Goal: Task Accomplishment & Management: Manage account settings

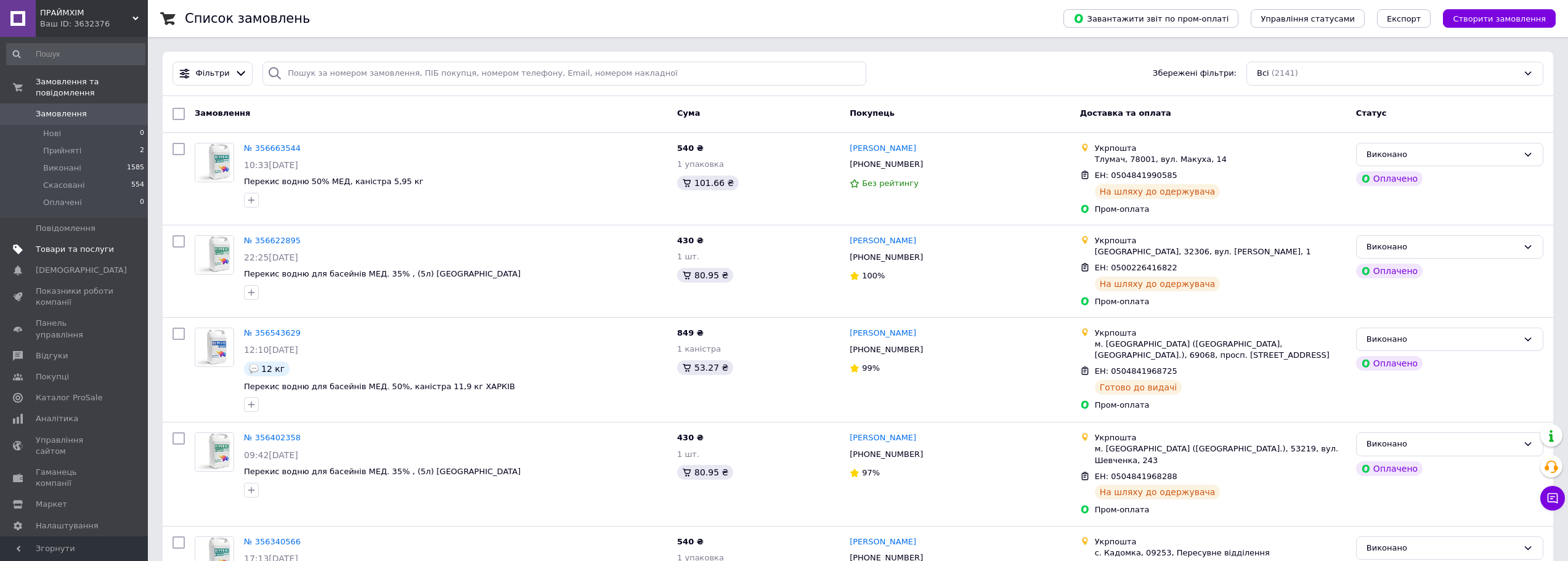
click at [62, 244] on span "Товари та послуги" at bounding box center [74, 249] width 78 height 11
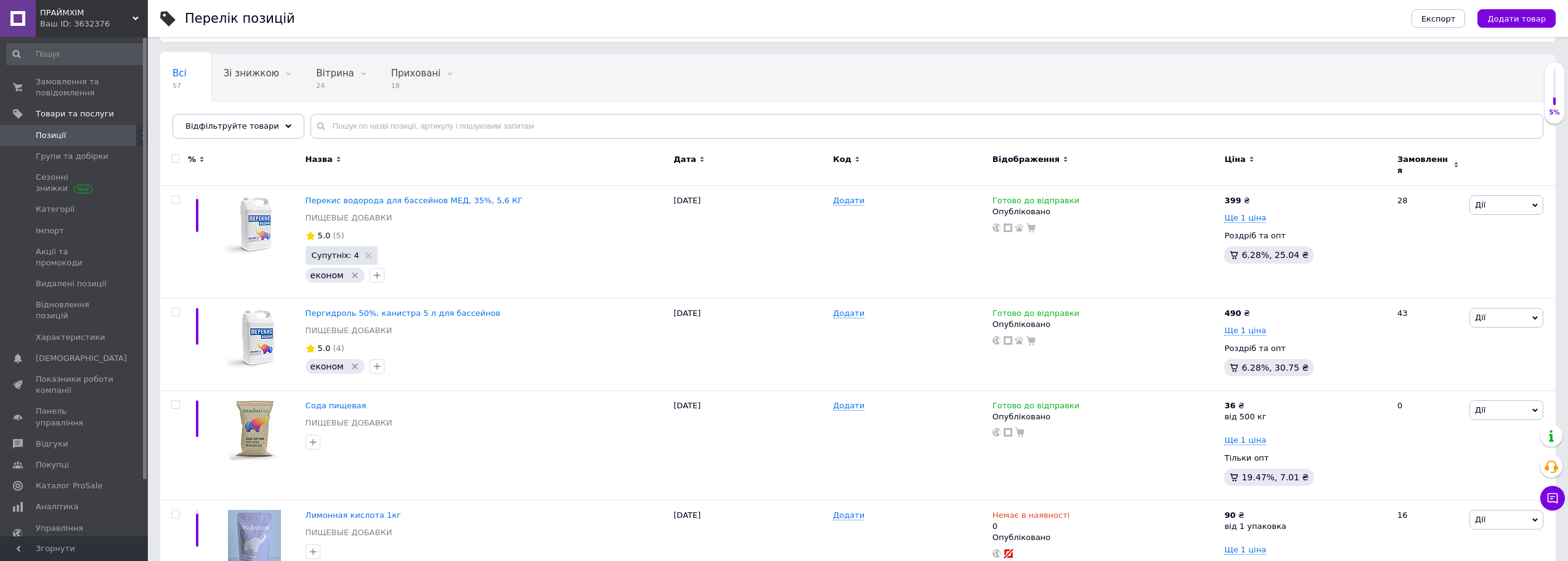
scroll to position [61, 0]
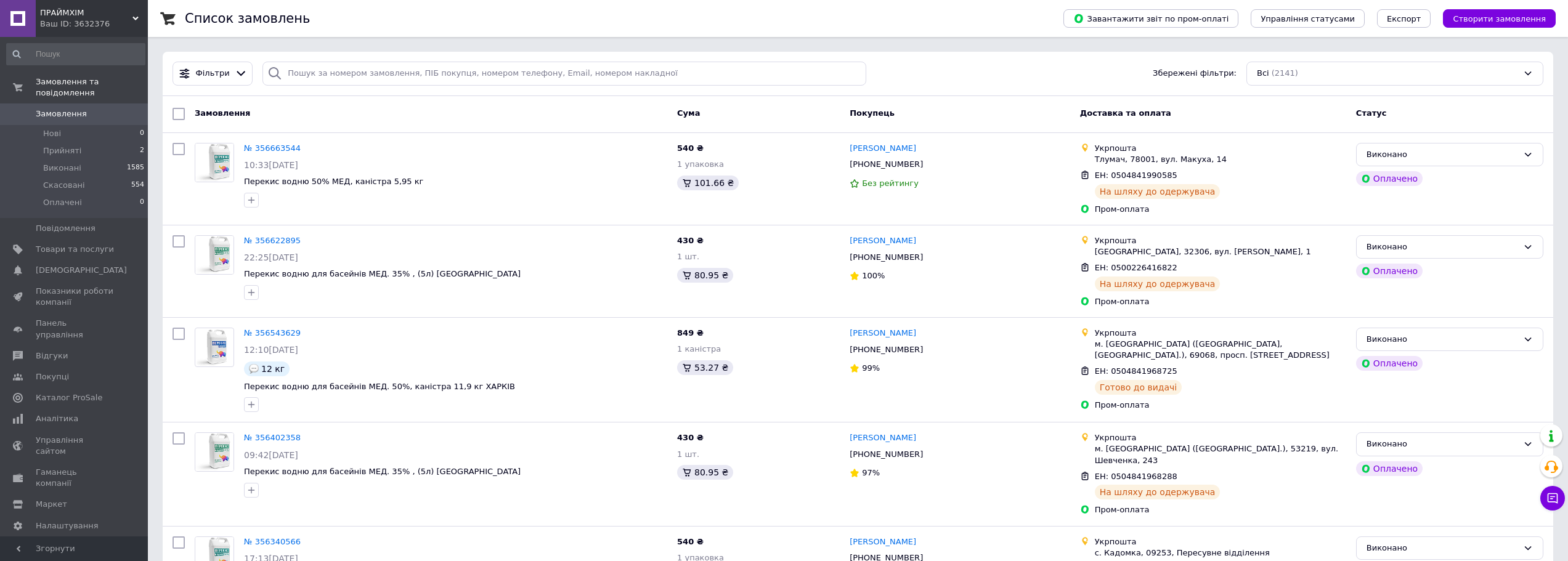
click at [427, 31] on div "Список замовлень" at bounding box center [612, 18] width 854 height 37
drag, startPoint x: 643, startPoint y: 22, endPoint x: 626, endPoint y: 24, distance: 17.1
click at [643, 22] on div "Список замовлень" at bounding box center [612, 18] width 854 height 37
click at [428, 124] on div "Замовлення" at bounding box center [430, 114] width 482 height 22
click at [427, 116] on div "Замовлення" at bounding box center [430, 114] width 482 height 22
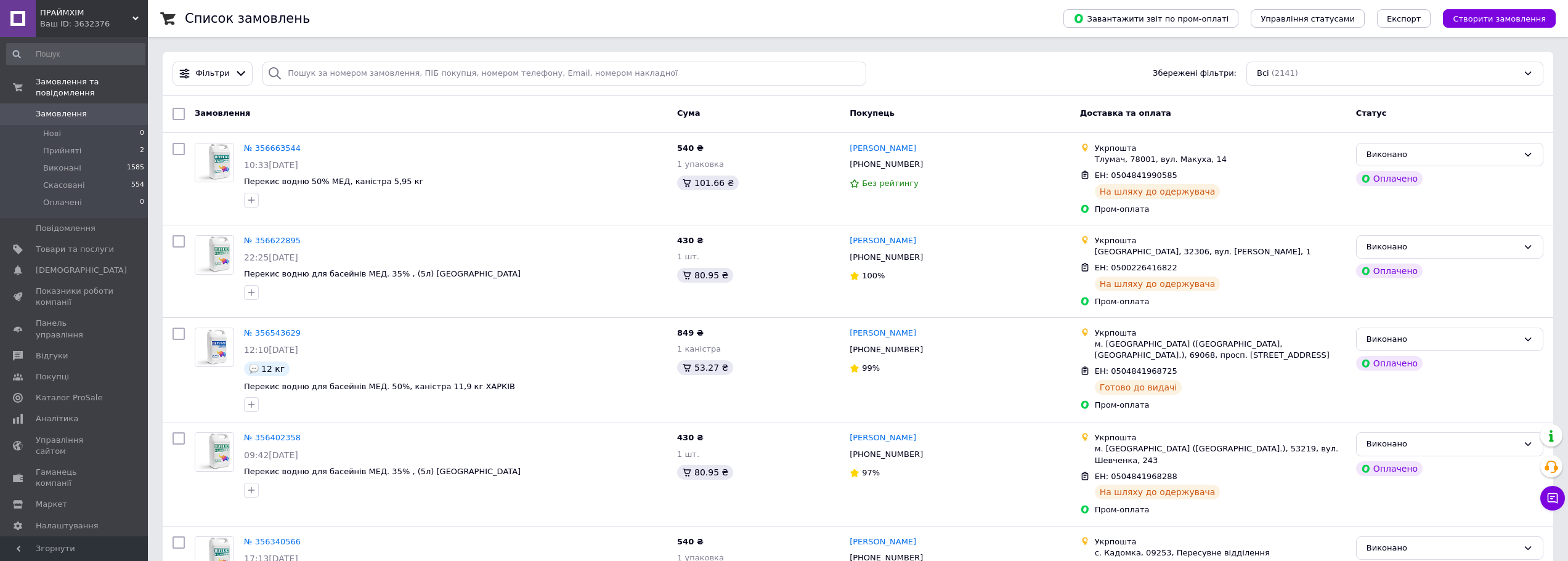
click at [793, 25] on div "Список замовлень" at bounding box center [612, 18] width 854 height 37
click at [796, 17] on div "Список замовлень" at bounding box center [612, 18] width 854 height 37
click at [897, 82] on div "Фільтри Збережені фільтри: Всі (2141)" at bounding box center [858, 73] width 1381 height 24
click at [1030, 77] on div "Фільтри Збережені фільтри: Всі (2141)" at bounding box center [858, 73] width 1381 height 24
click at [908, 70] on div "Фільтри Збережені фільтри: Всі (2141)" at bounding box center [858, 73] width 1381 height 24
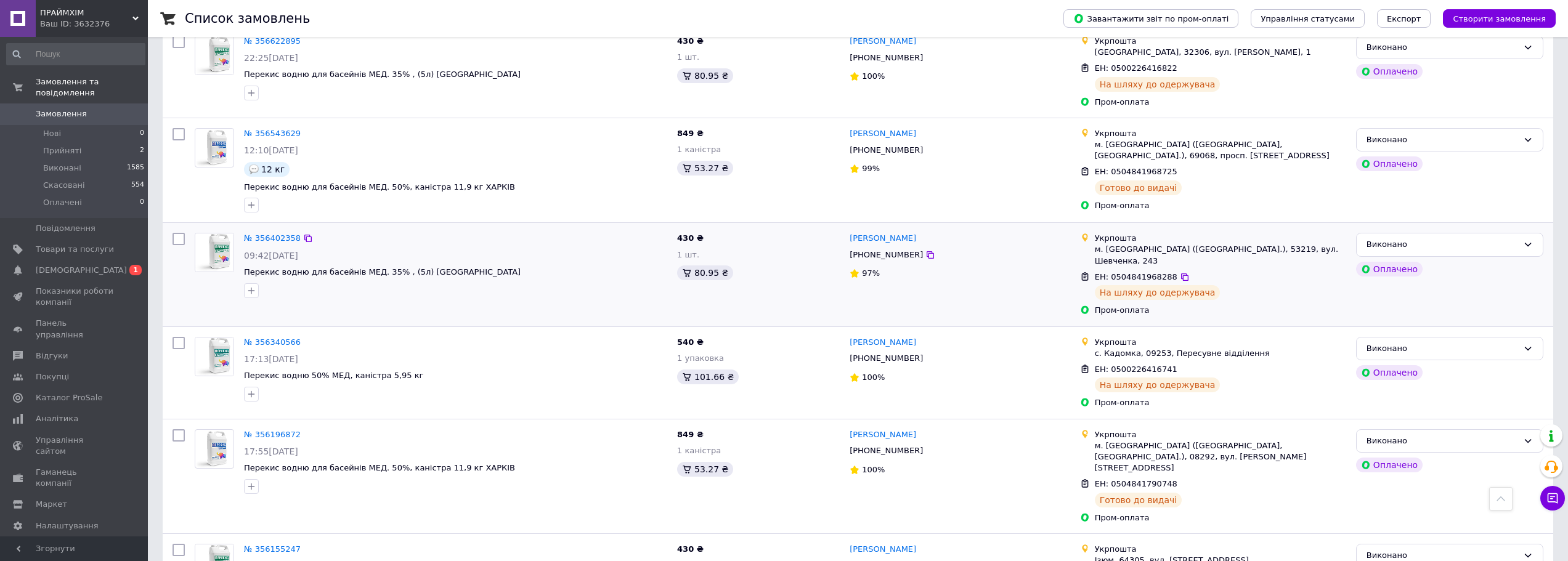
scroll to position [185, 0]
